Goal: Obtain resource: Obtain resource

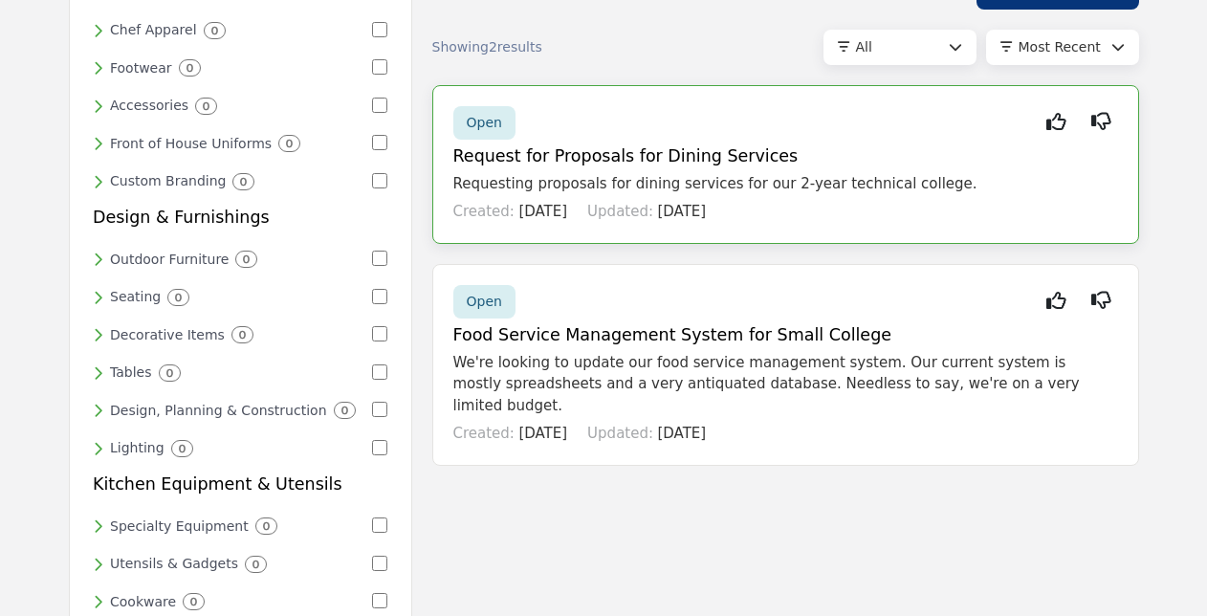
scroll to position [191, 0]
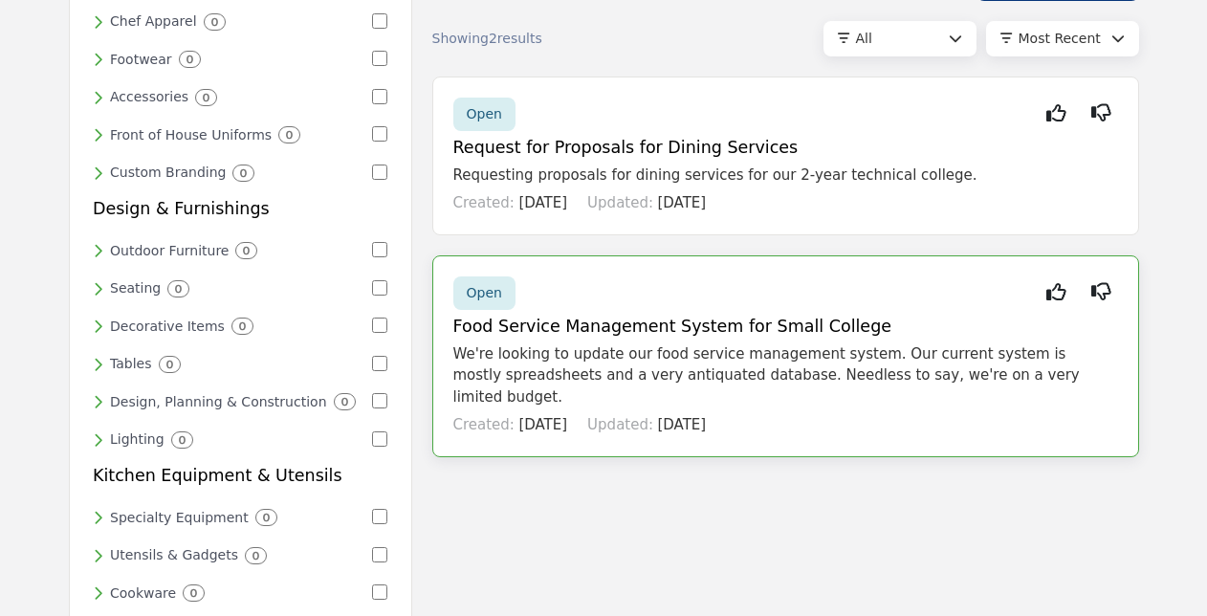
click at [664, 319] on h5 "Food Service Management System for Small College" at bounding box center [785, 327] width 665 height 20
click at [489, 291] on span "Open" at bounding box center [484, 292] width 35 height 15
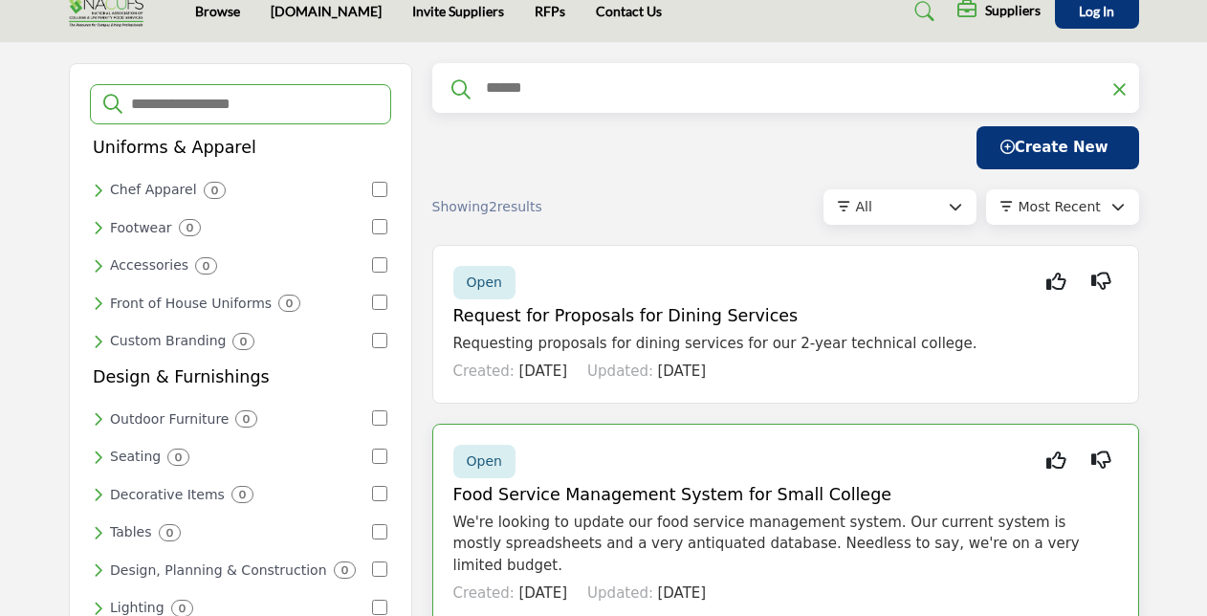
scroll to position [0, 0]
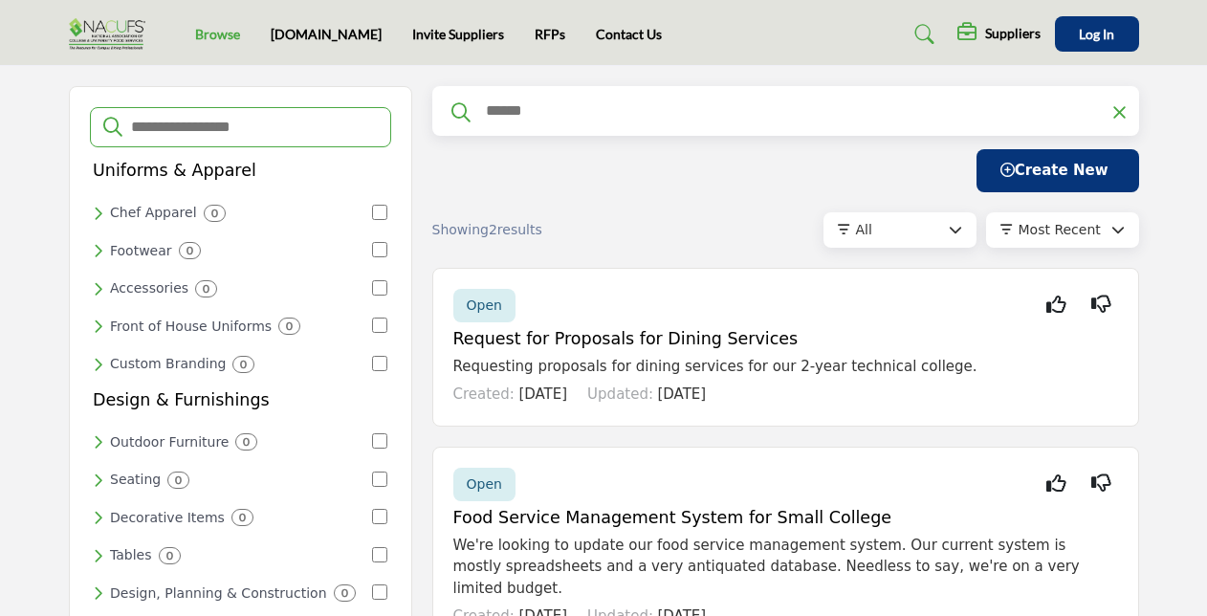
click at [207, 29] on link "Browse" at bounding box center [217, 34] width 45 height 16
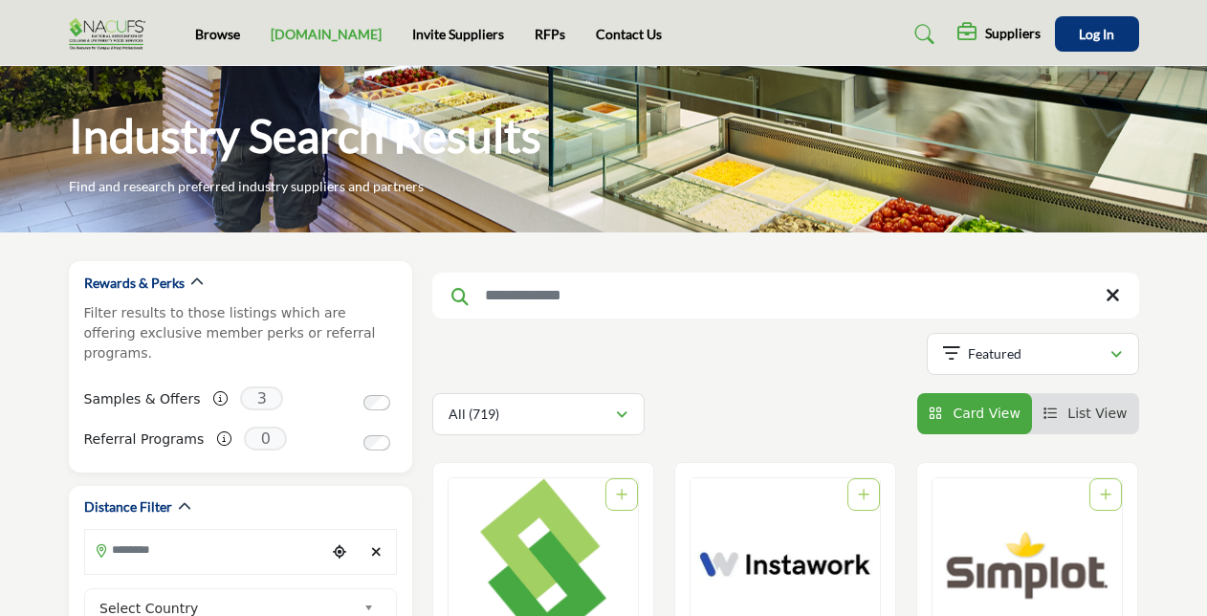
click at [304, 34] on link "[DOMAIN_NAME]" at bounding box center [326, 34] width 111 height 16
